Goal: Find specific page/section: Find specific page/section

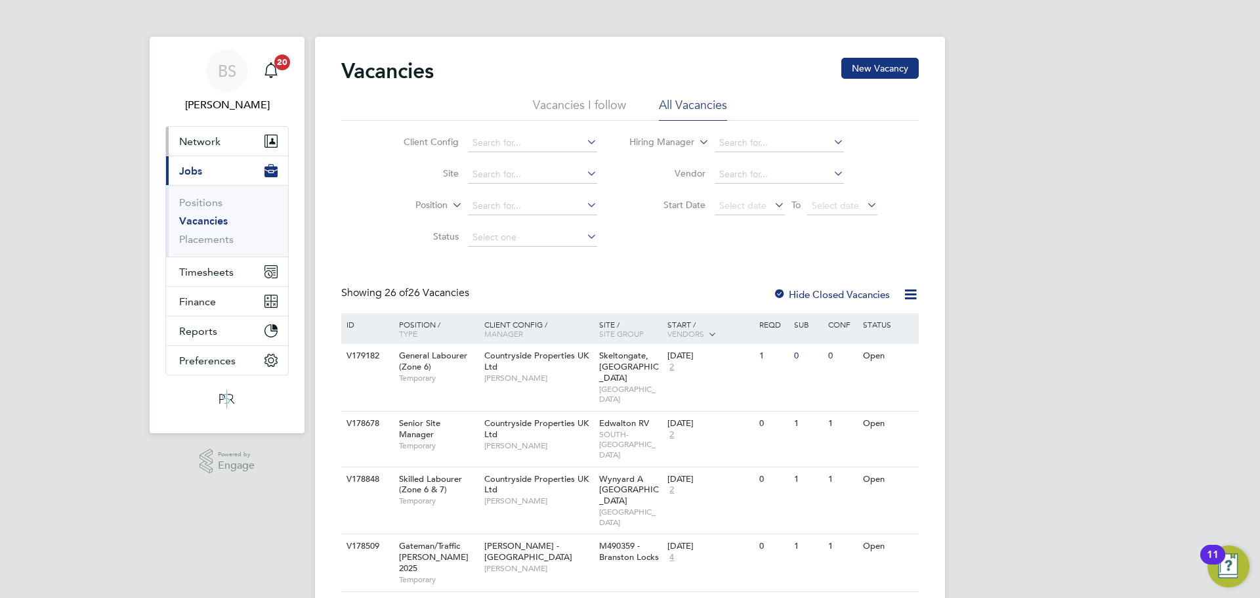
click at [288, 142] on button "Network" at bounding box center [227, 141] width 122 height 29
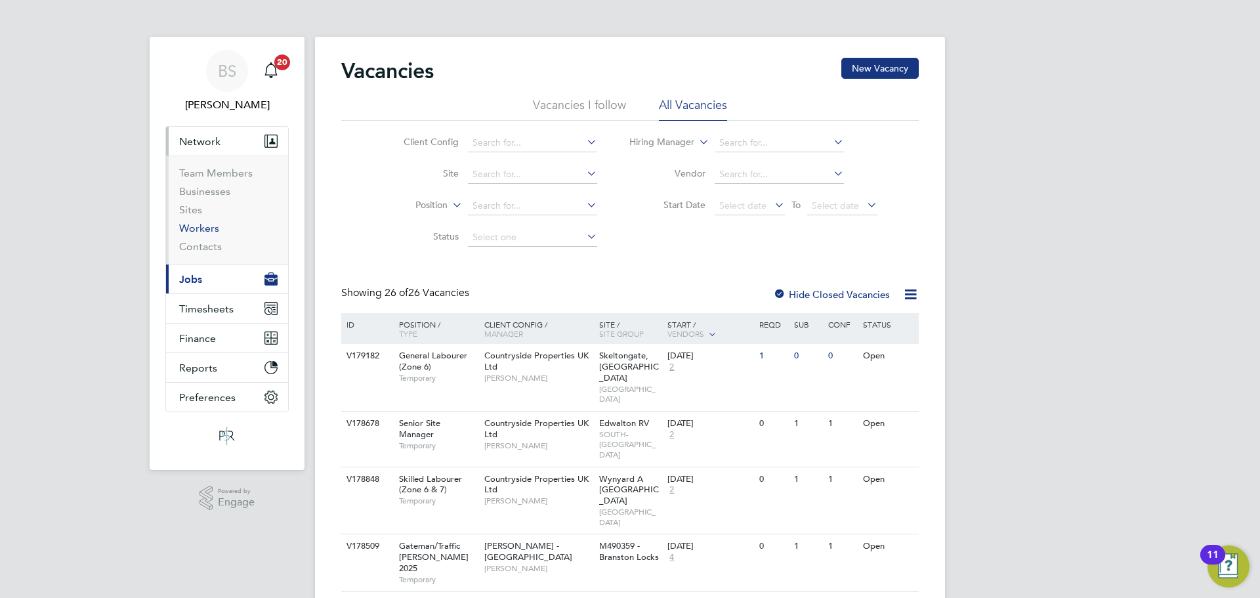
click at [219, 232] on link "Workers" at bounding box center [199, 228] width 40 height 12
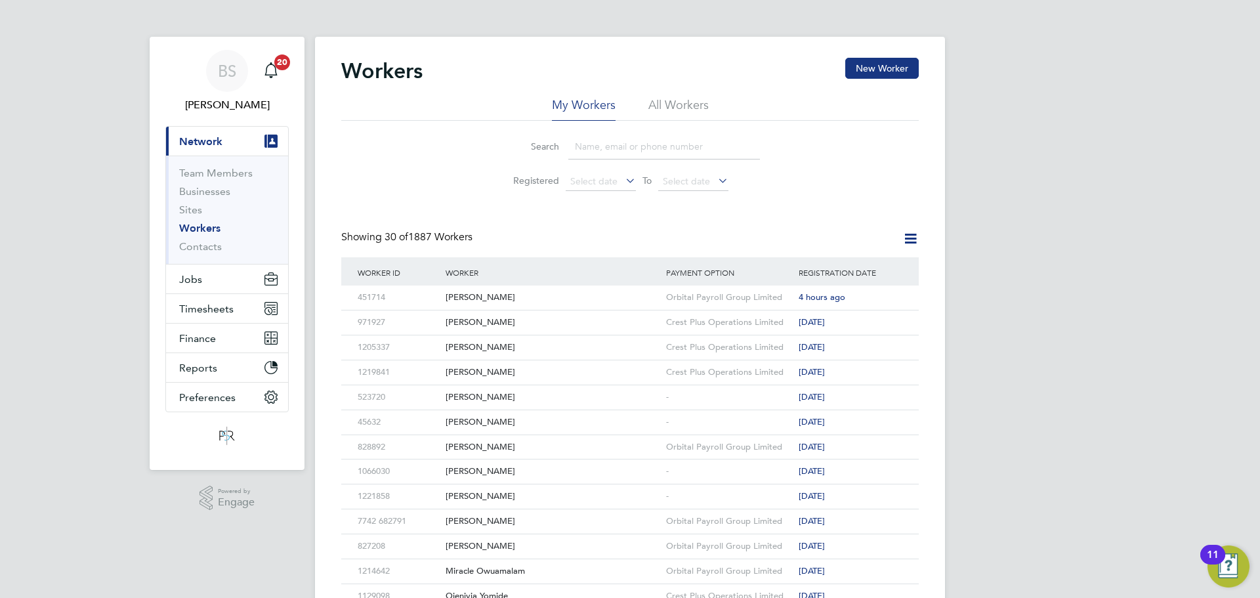
click at [726, 138] on input at bounding box center [664, 147] width 192 height 26
type input "[PERSON_NAME]"
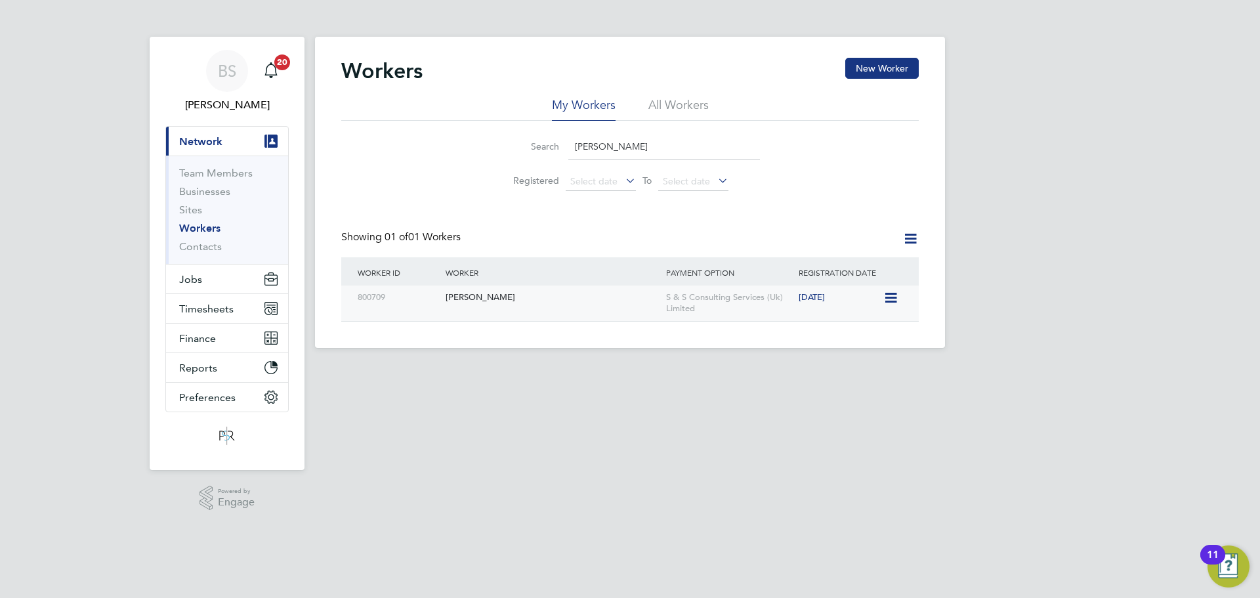
click at [587, 307] on div "[PERSON_NAME]" at bounding box center [552, 297] width 221 height 24
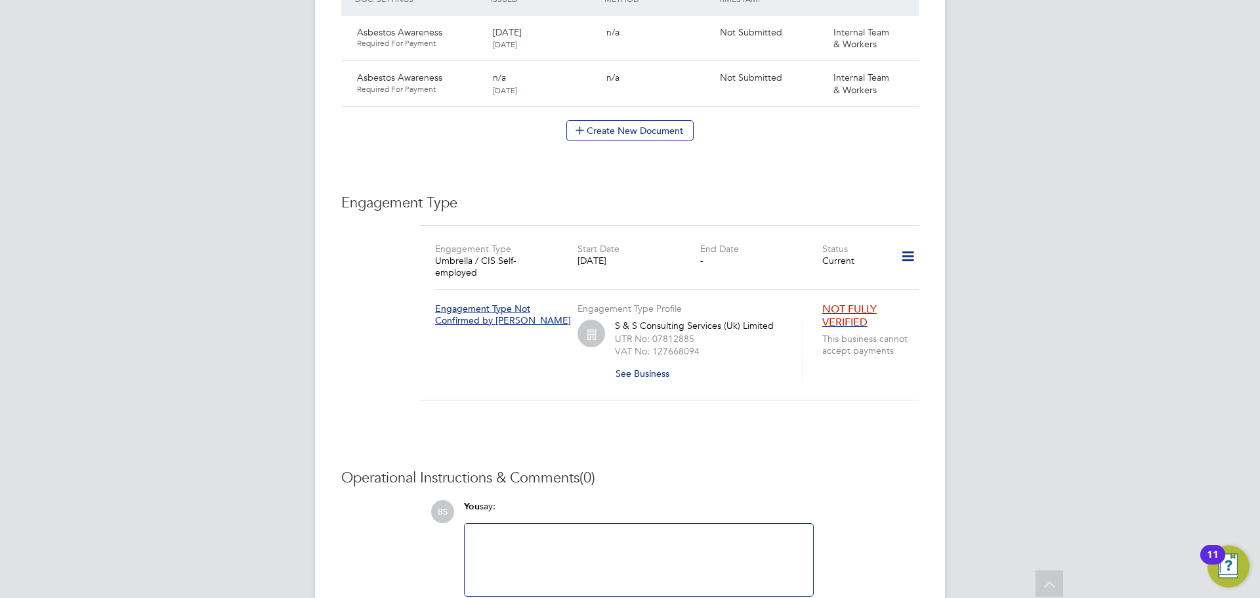
scroll to position [851, 0]
